Goal: Information Seeking & Learning: Learn about a topic

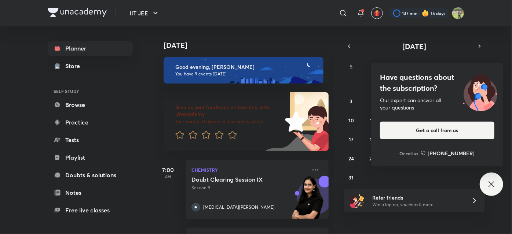
scroll to position [542, 0]
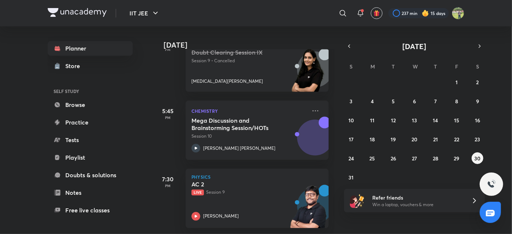
scroll to position [542, 0]
click at [313, 110] on icon at bounding box center [316, 110] width 6 height 1
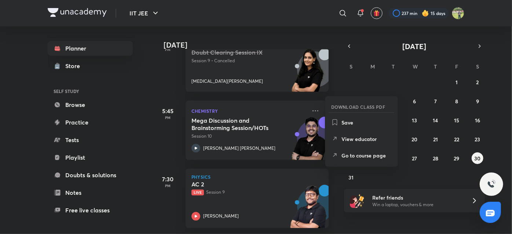
click at [372, 176] on div "27 28 29 30 31 1 2 3 4 5 6 7 8 9 10 11 12 13 14 15 16 17 18 19 20 21 22 23 24 2…" at bounding box center [414, 129] width 141 height 107
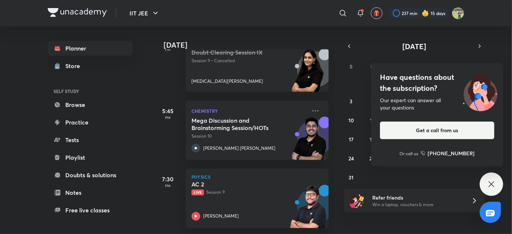
click at [503, 184] on div "Have questions about the subscription? Our expert can answer all your questions…" at bounding box center [491, 184] width 23 height 23
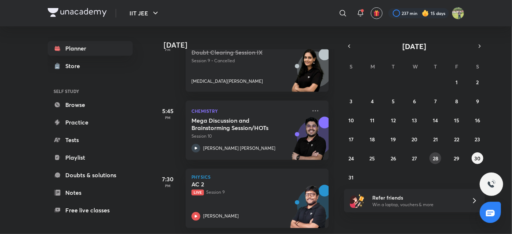
click at [436, 159] on abbr "28" at bounding box center [436, 158] width 6 height 7
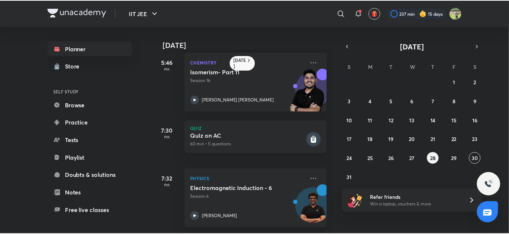
scroll to position [762, 0]
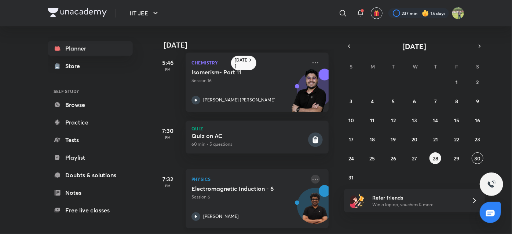
click at [311, 175] on icon at bounding box center [315, 179] width 9 height 9
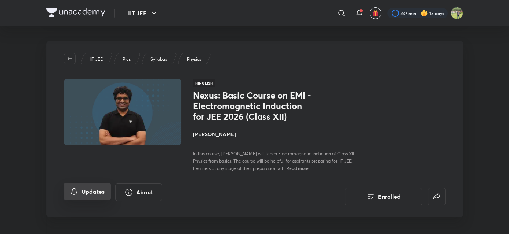
click at [76, 194] on icon "Updates" at bounding box center [74, 191] width 9 height 9
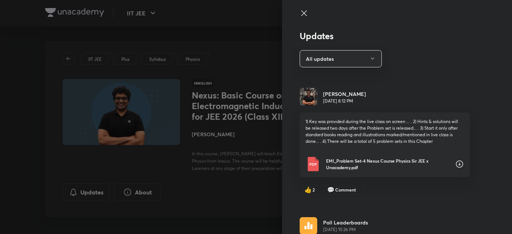
click at [332, 167] on p "EMI_Problem Set-4 Nexus Course Physics Sir JEE x Unacademy.pdf" at bounding box center [387, 164] width 123 height 13
click at [193, 21] on div at bounding box center [256, 117] width 512 height 234
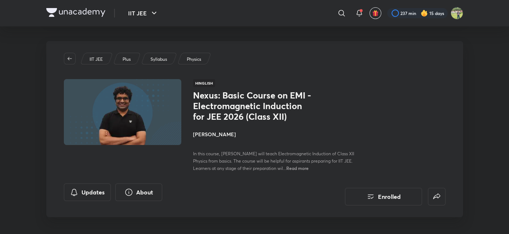
click at [93, 12] on img at bounding box center [75, 12] width 59 height 9
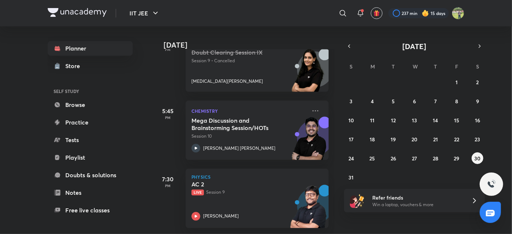
scroll to position [542, 0]
click at [311, 107] on icon at bounding box center [315, 111] width 9 height 9
click at [375, 221] on div "Today Good evening, KRISH You have 9 events today Give us your feedback on lear…" at bounding box center [331, 130] width 357 height 208
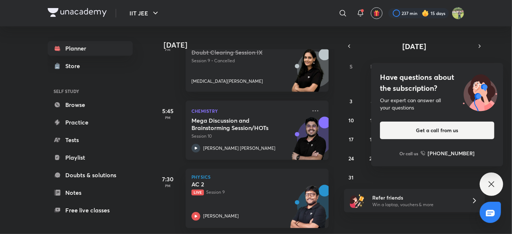
click at [240, 145] on p "[PERSON_NAME] [PERSON_NAME]" at bounding box center [239, 148] width 72 height 7
click at [73, 8] on img at bounding box center [77, 12] width 59 height 9
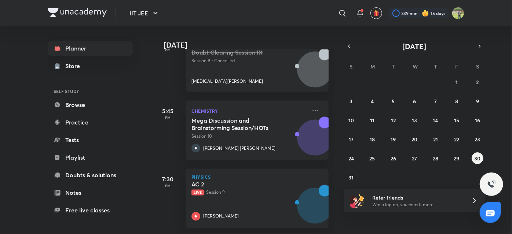
scroll to position [542, 0]
